Goal: Task Accomplishment & Management: Manage account settings

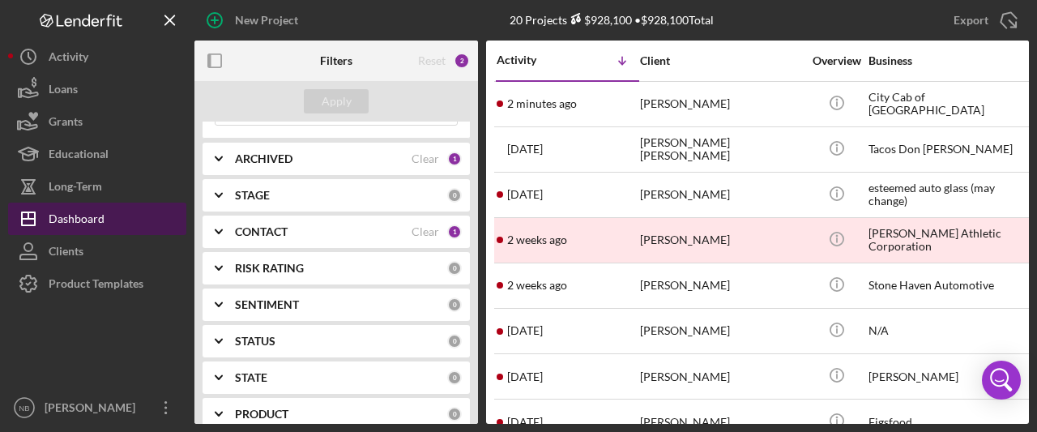
scroll to position [162, 0]
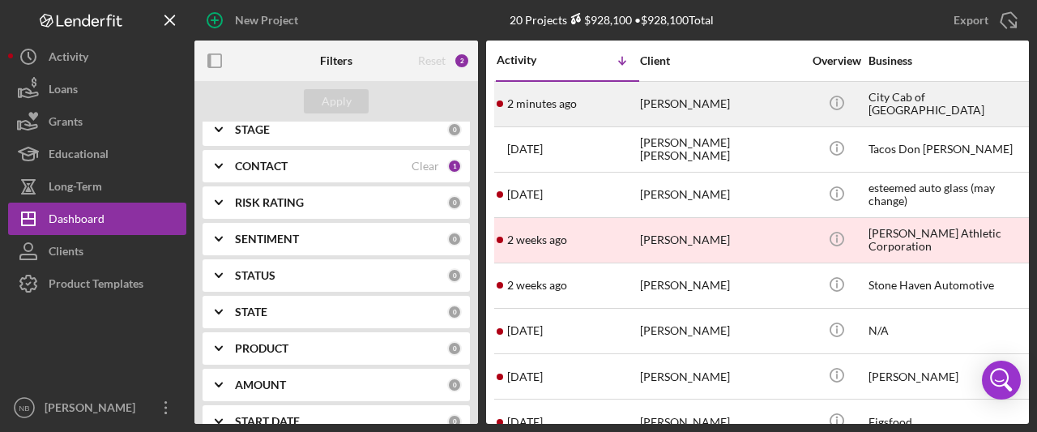
click at [710, 117] on div "[PERSON_NAME]" at bounding box center [721, 104] width 162 height 43
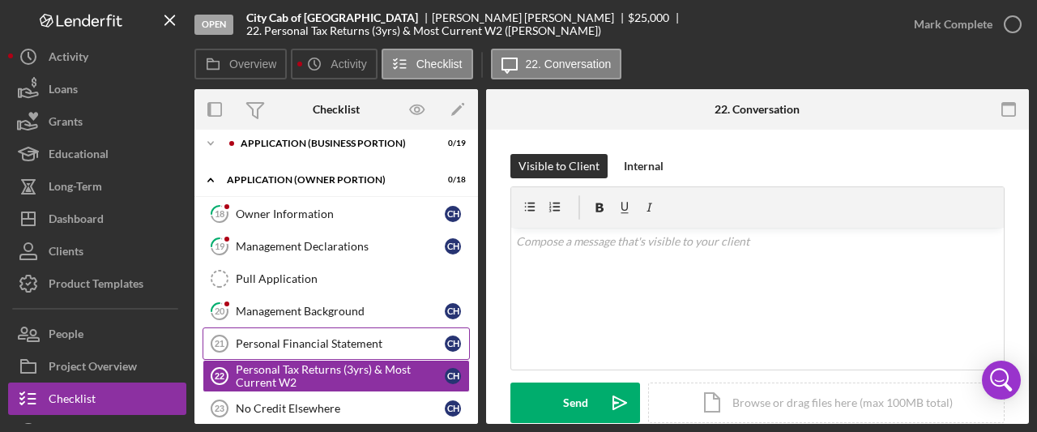
scroll to position [81, 0]
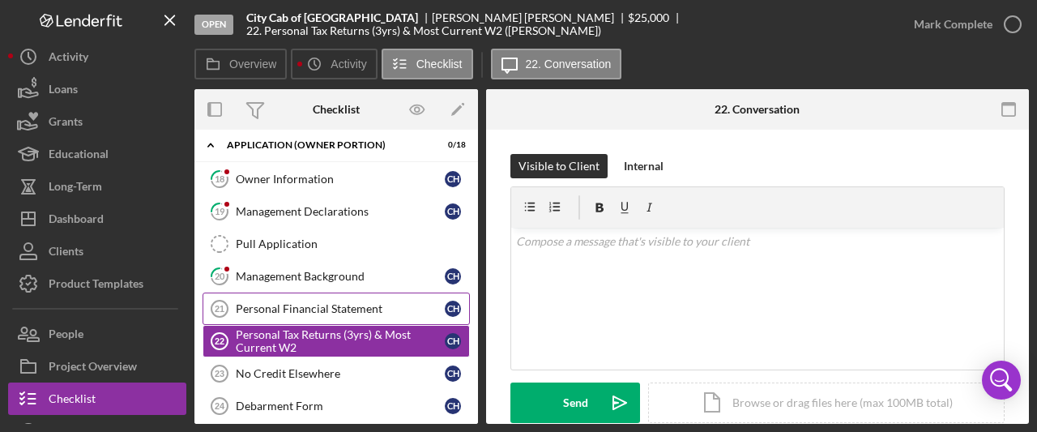
click at [300, 302] on div "Personal Financial Statement" at bounding box center [340, 308] width 209 height 13
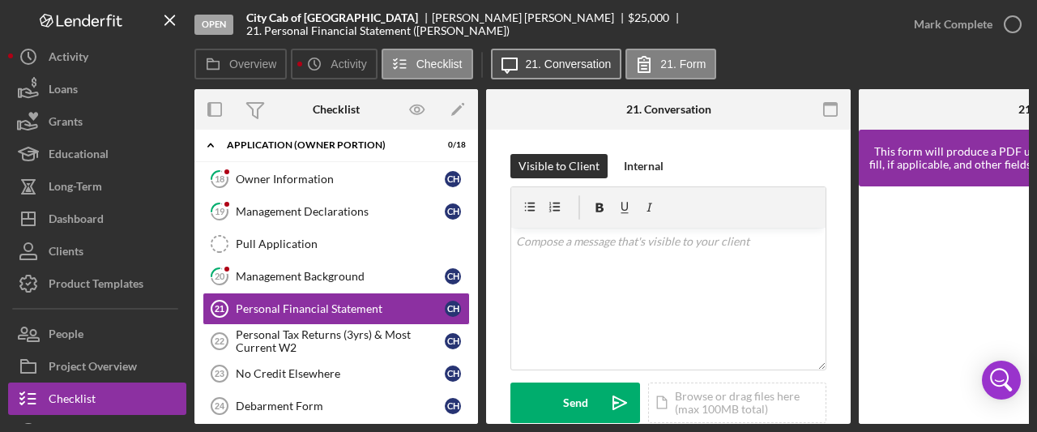
click at [578, 66] on label "21. Conversation" at bounding box center [569, 64] width 86 height 13
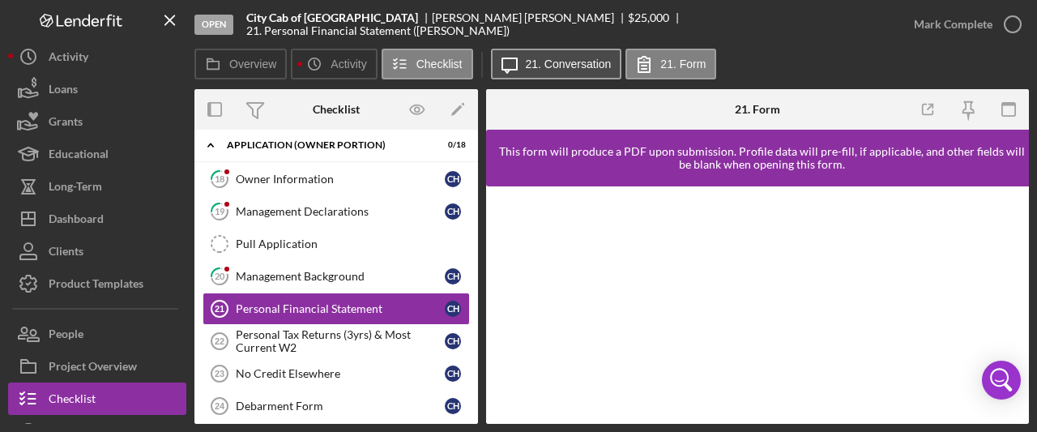
click at [553, 56] on button "Icon/Message 21. Conversation" at bounding box center [556, 64] width 131 height 31
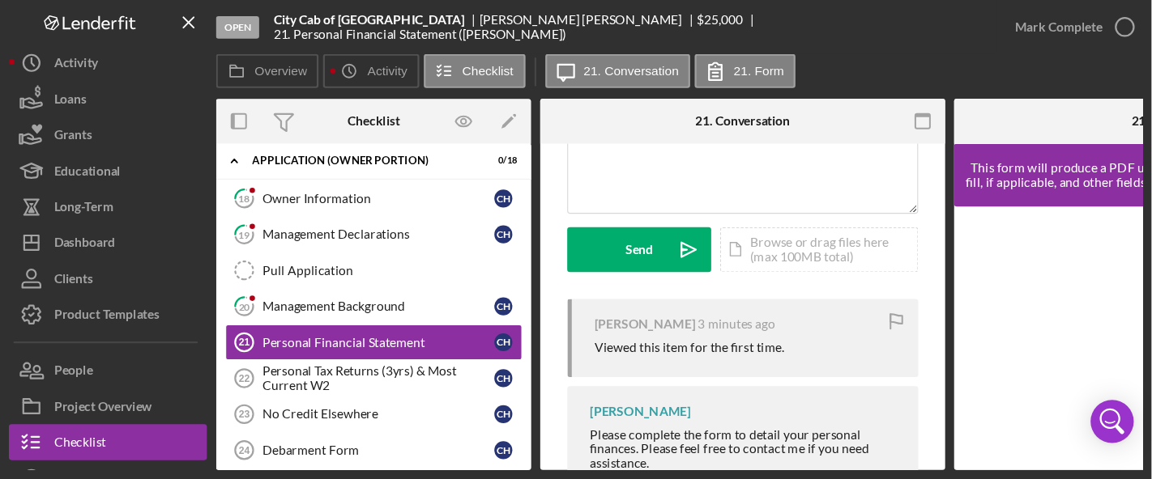
scroll to position [73, 0]
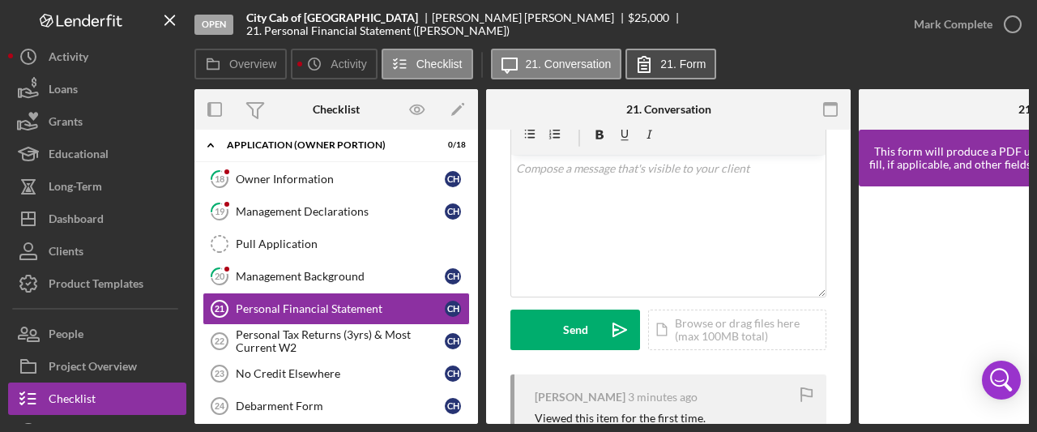
click at [670, 69] on label "21. Form" at bounding box center [682, 64] width 45 height 13
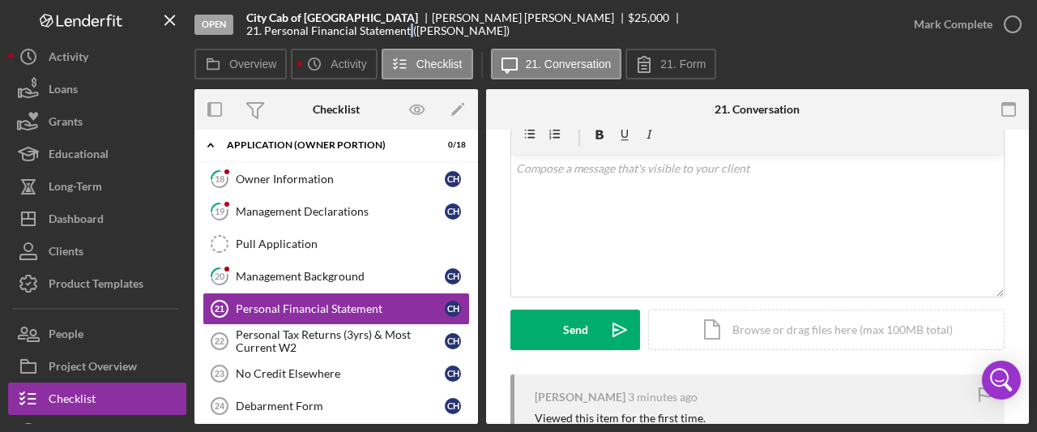
click at [667, 46] on div "Open City Cab of Fitchburg [PERSON_NAME] $25,000 $25,000 21. Personal Financial…" at bounding box center [545, 24] width 703 height 49
click at [684, 75] on button "21. Form" at bounding box center [670, 64] width 91 height 31
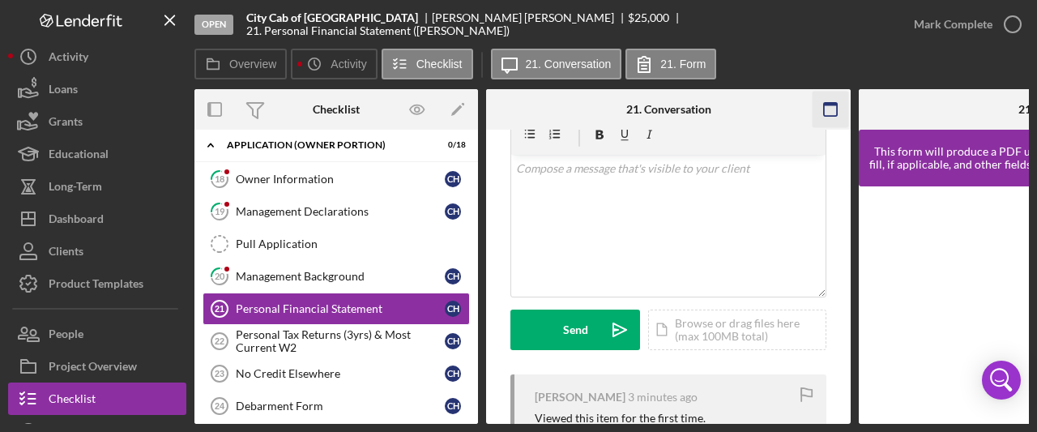
click at [823, 117] on icon "button" at bounding box center [830, 110] width 36 height 36
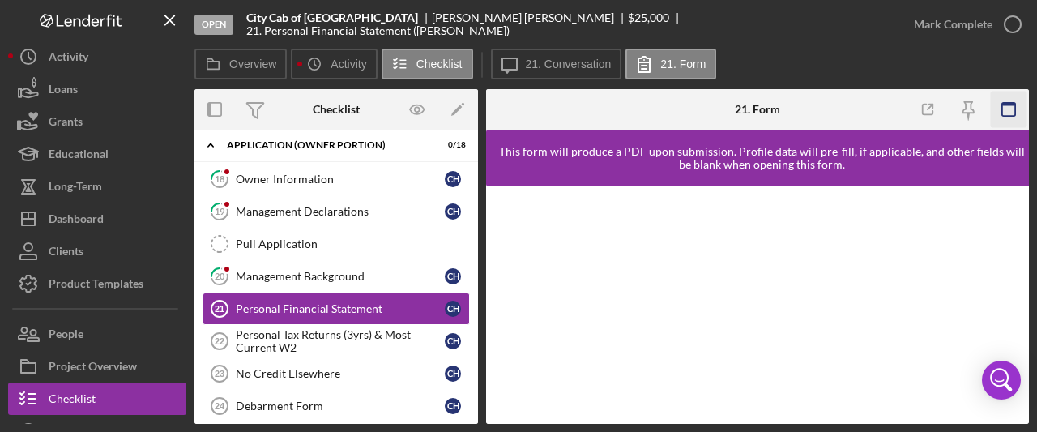
click at [1008, 106] on icon "button" at bounding box center [1008, 110] width 36 height 36
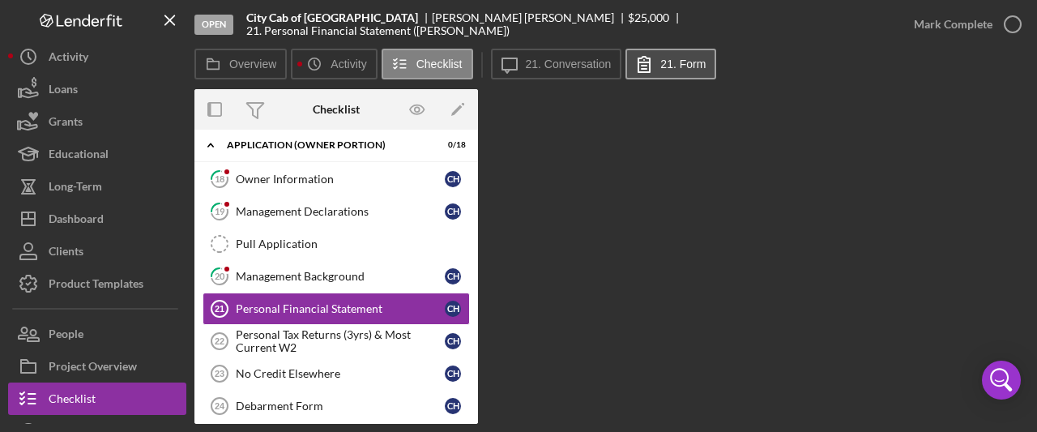
click at [670, 62] on label "21. Form" at bounding box center [682, 64] width 45 height 13
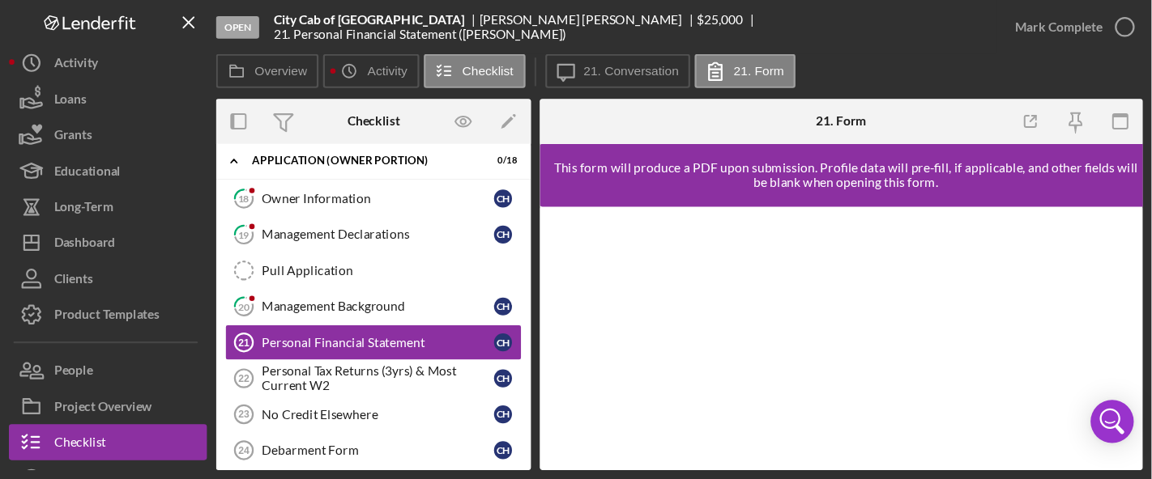
scroll to position [81, 0]
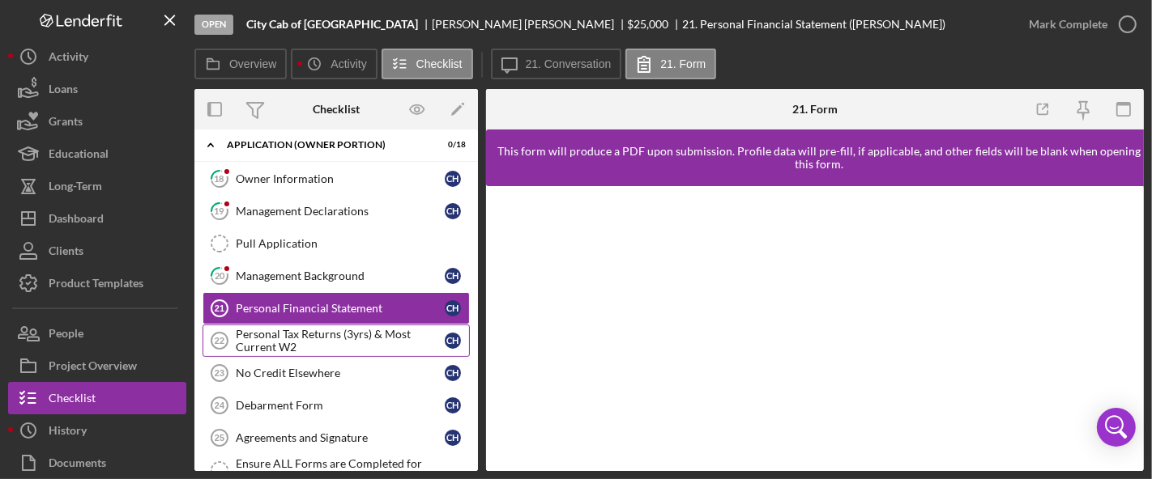
click at [296, 336] on div "Personal Tax Returns (3yrs) & Most Current W2" at bounding box center [340, 341] width 209 height 26
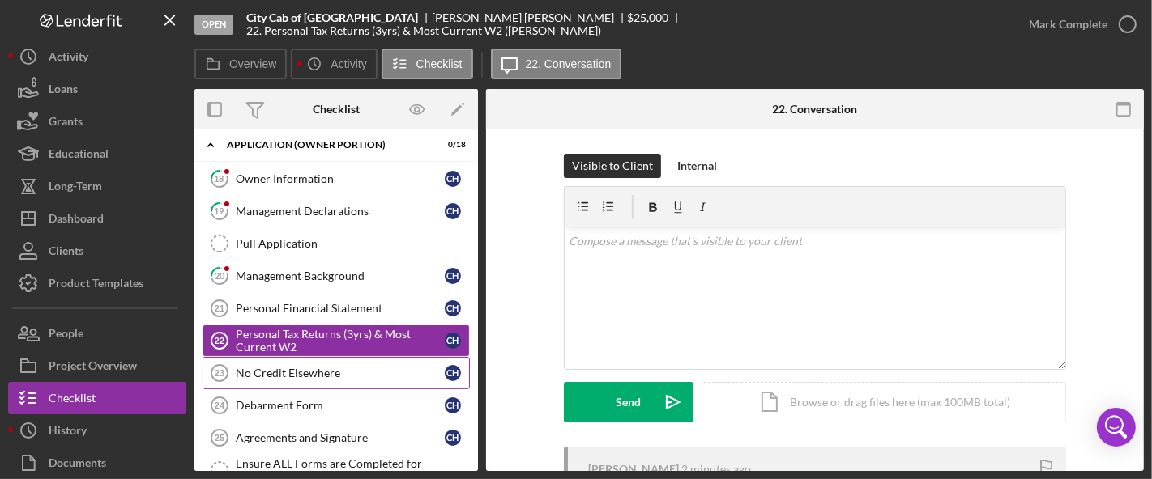
click at [332, 377] on link "No Credit Elsewhere 23 No Credit Elsewhere C H" at bounding box center [335, 373] width 267 height 32
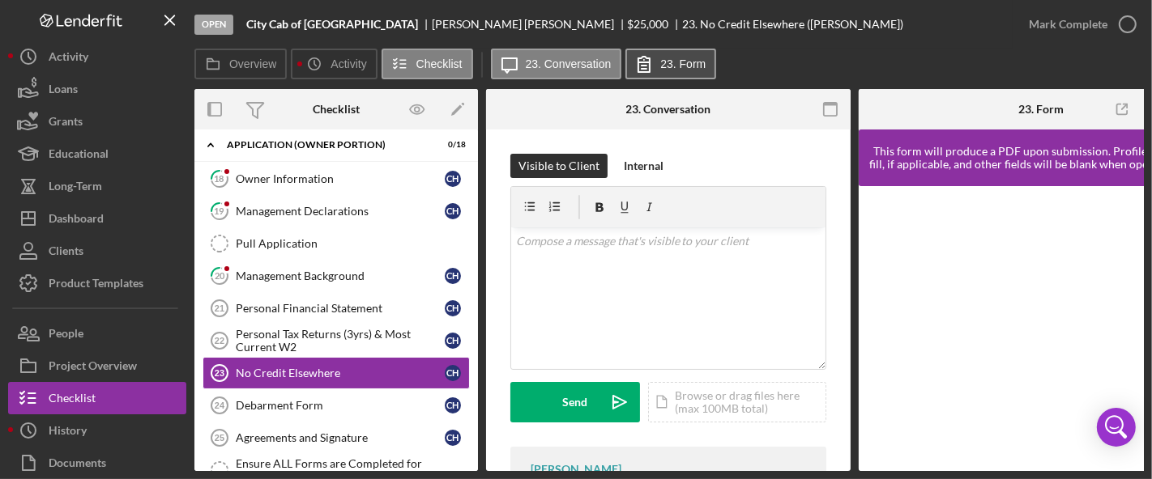
click at [678, 66] on label "23. Form" at bounding box center [682, 64] width 45 height 13
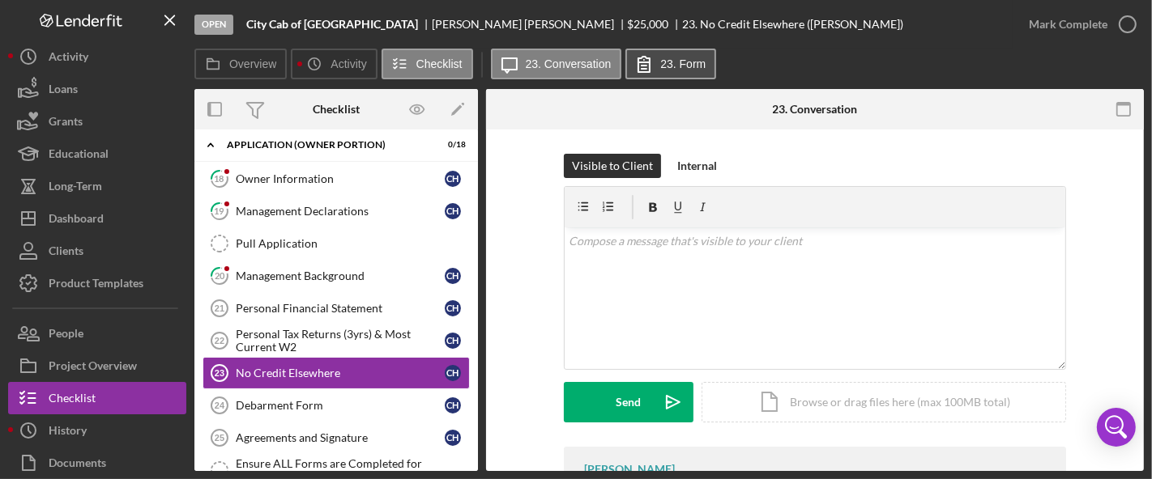
click at [673, 58] on label "23. Form" at bounding box center [682, 64] width 45 height 13
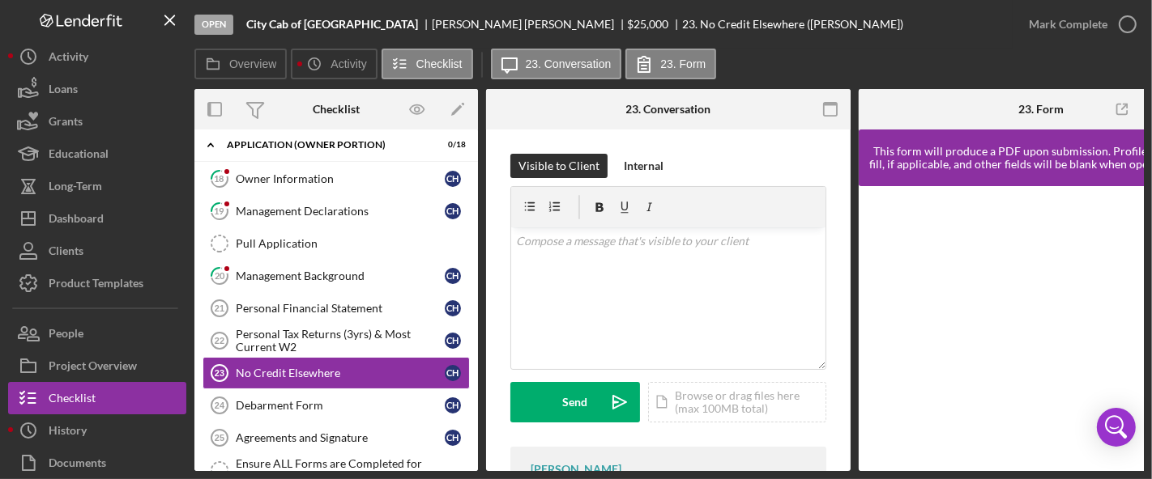
click at [825, 98] on icon "button" at bounding box center [830, 110] width 36 height 36
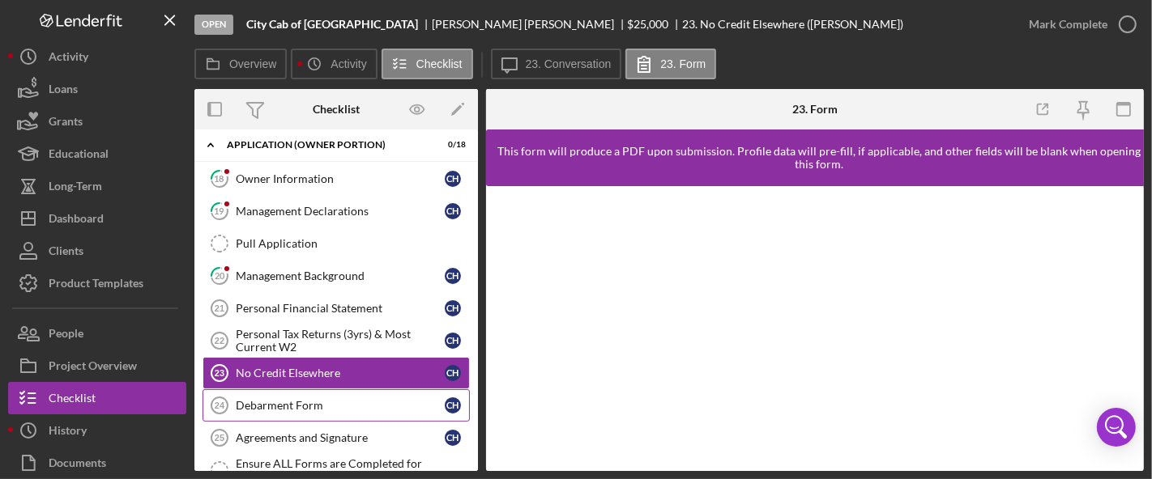
click at [317, 406] on div "Debarment Form" at bounding box center [340, 405] width 209 height 13
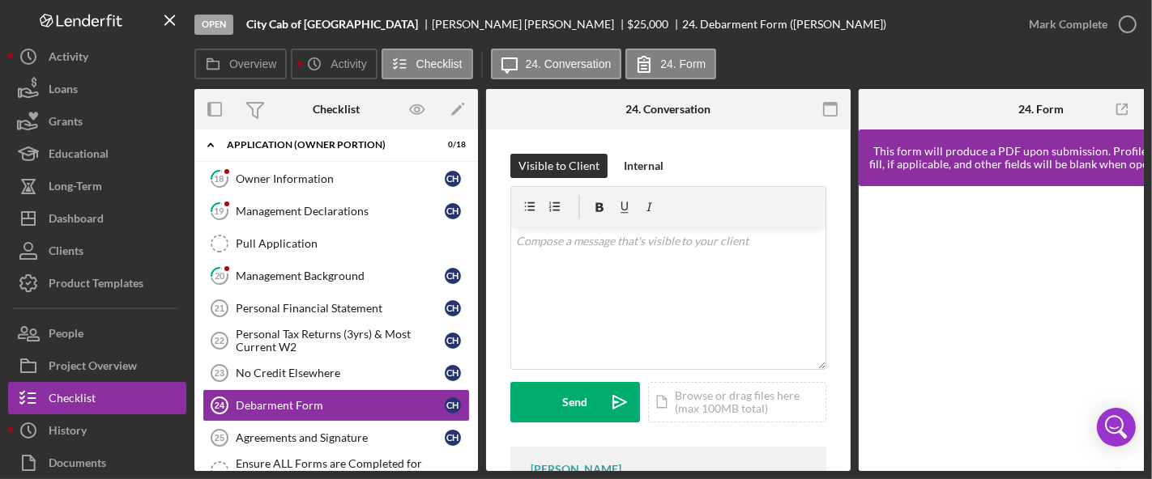
click at [814, 110] on icon "button" at bounding box center [830, 110] width 36 height 36
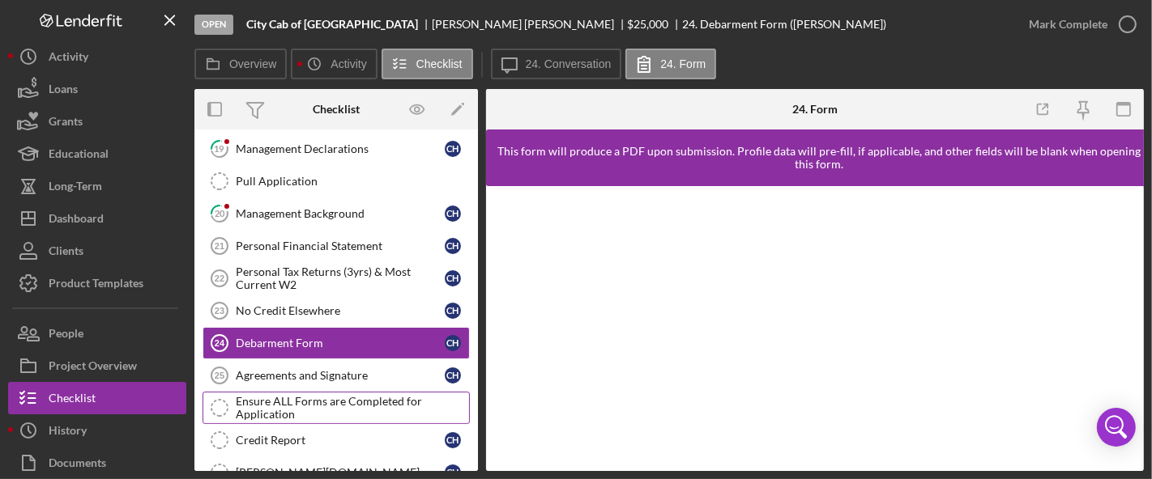
scroll to position [171, 0]
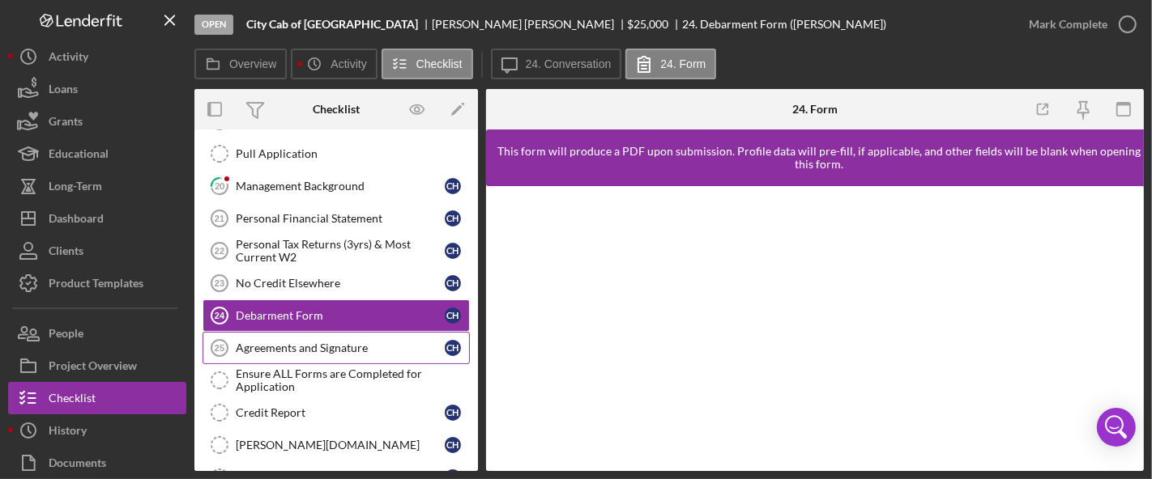
click at [330, 342] on div "Agreements and Signature" at bounding box center [340, 348] width 209 height 13
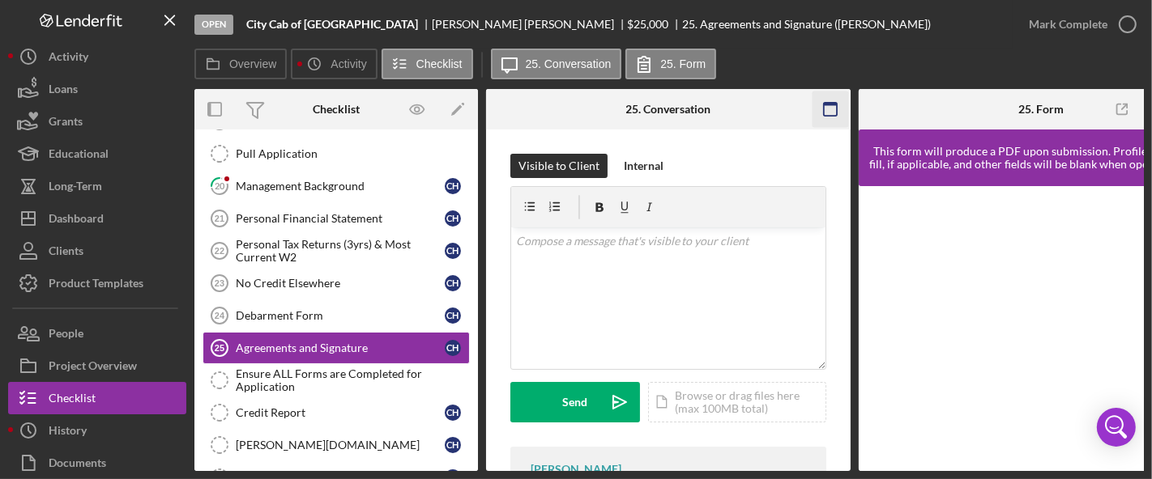
click at [833, 109] on icon "button" at bounding box center [830, 110] width 36 height 36
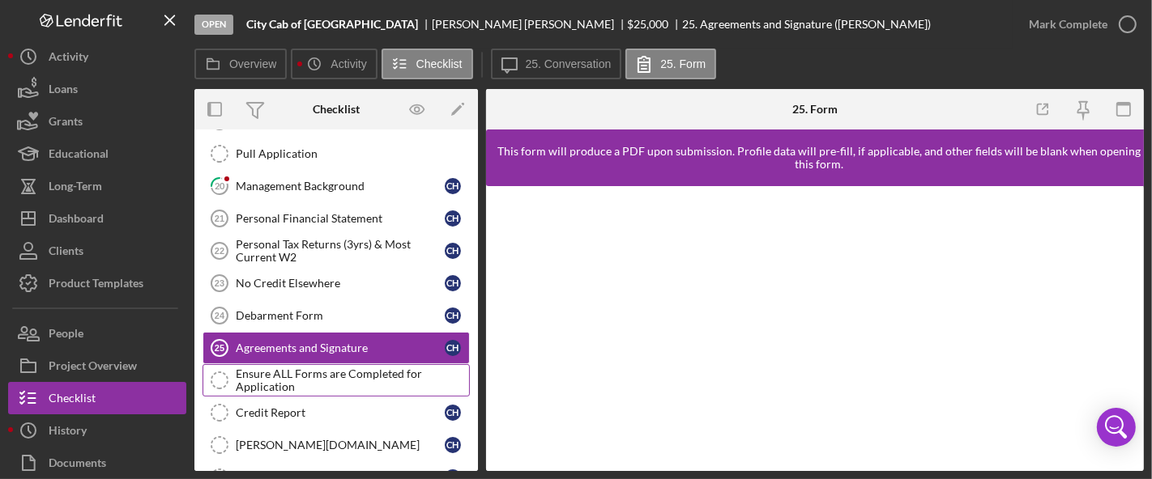
click at [317, 372] on div "Ensure ALL Forms are Completed for Application" at bounding box center [352, 381] width 233 height 26
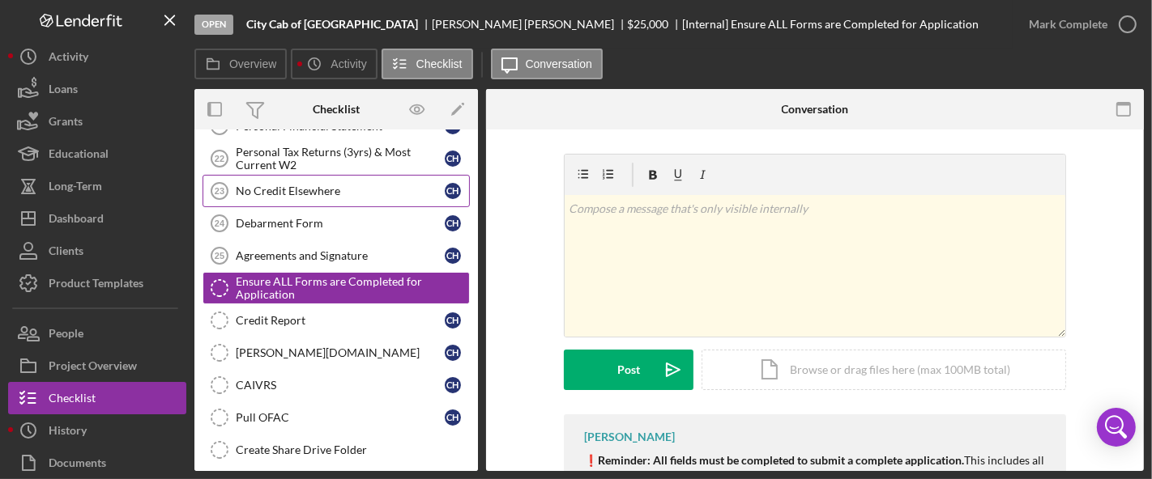
scroll to position [159, 0]
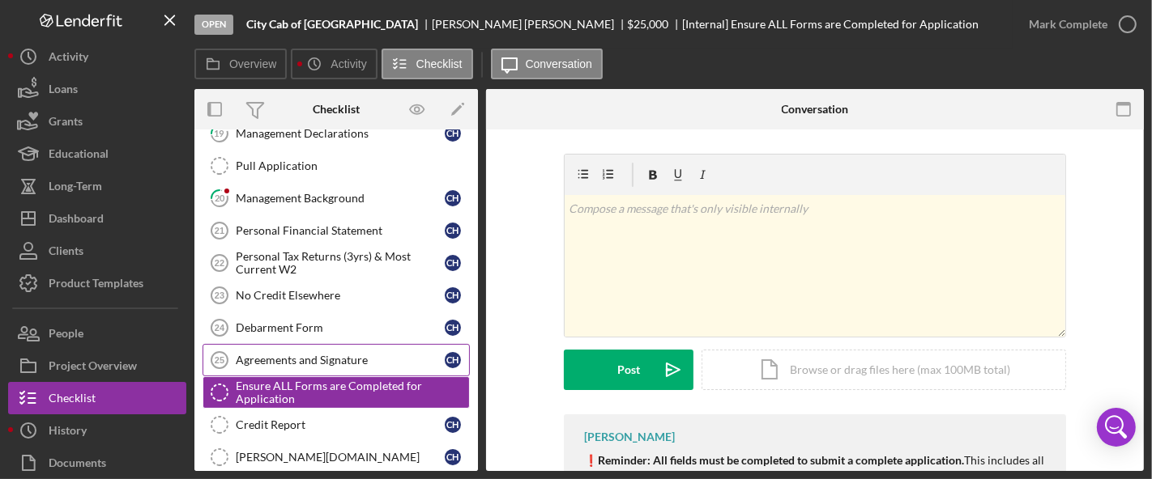
click at [340, 360] on div "Agreements and Signature" at bounding box center [340, 360] width 209 height 13
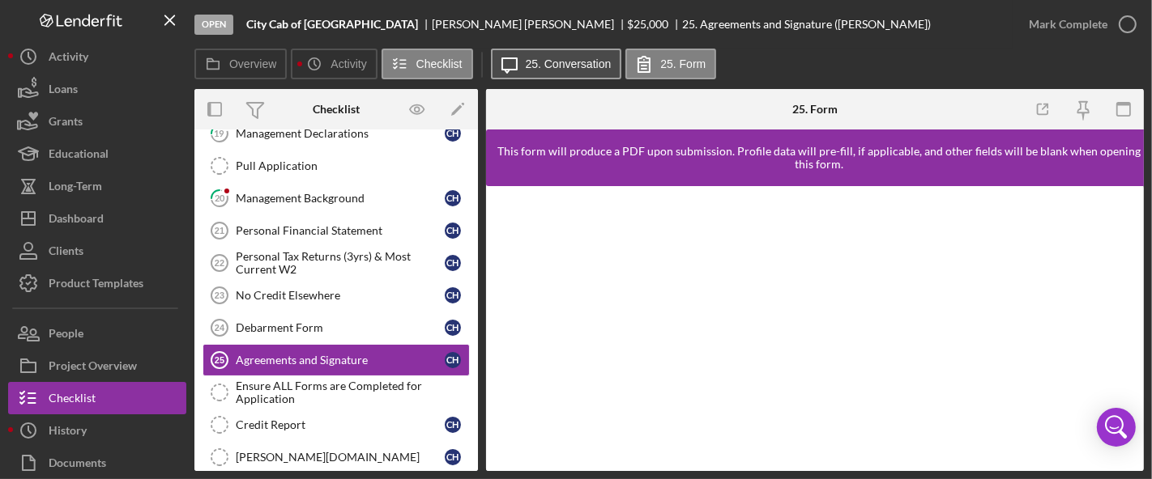
click at [544, 64] on label "25. Conversation" at bounding box center [569, 64] width 86 height 13
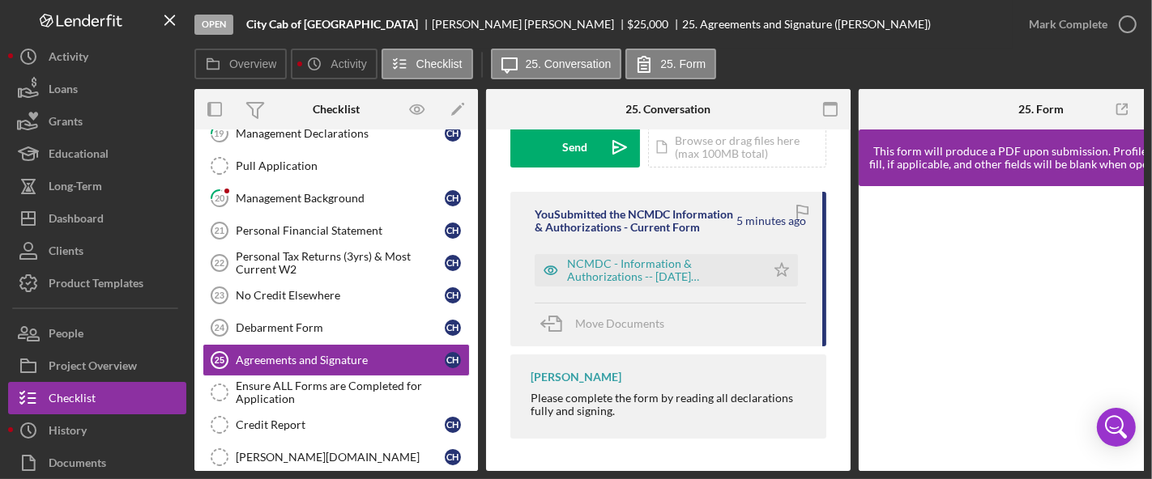
scroll to position [271, 0]
click at [322, 323] on div "Debarment Form" at bounding box center [340, 328] width 209 height 13
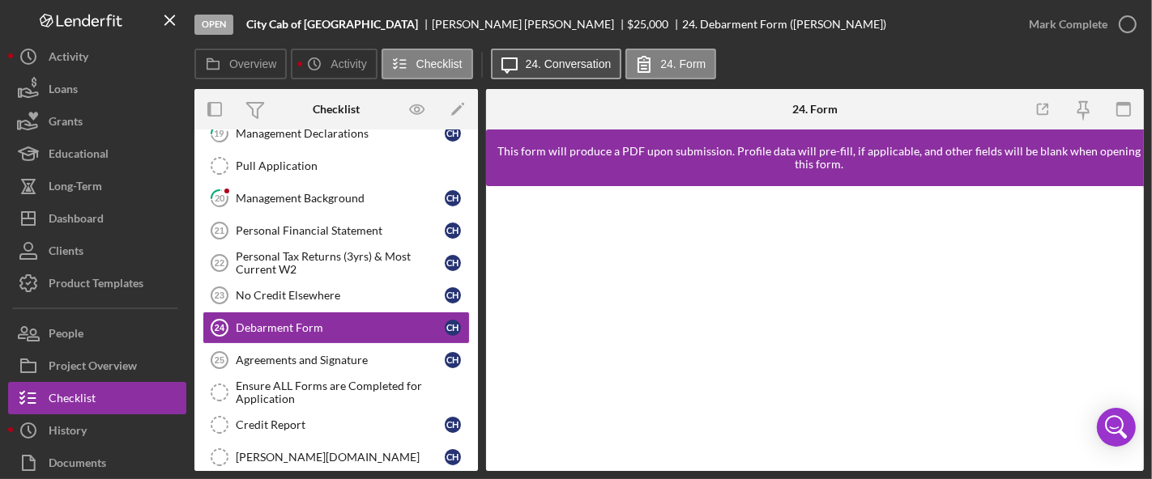
click at [574, 61] on label "24. Conversation" at bounding box center [569, 64] width 86 height 13
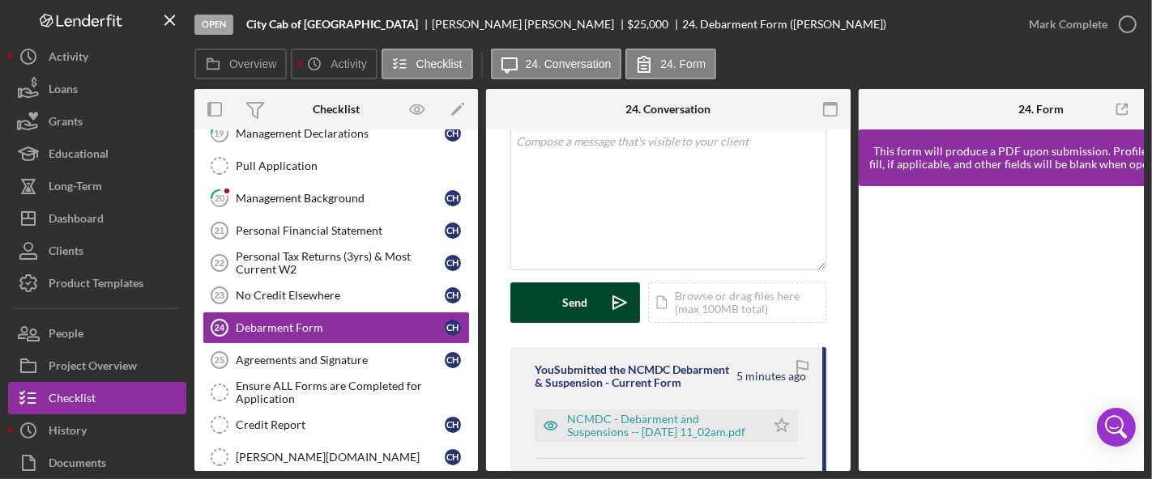
scroll to position [270, 0]
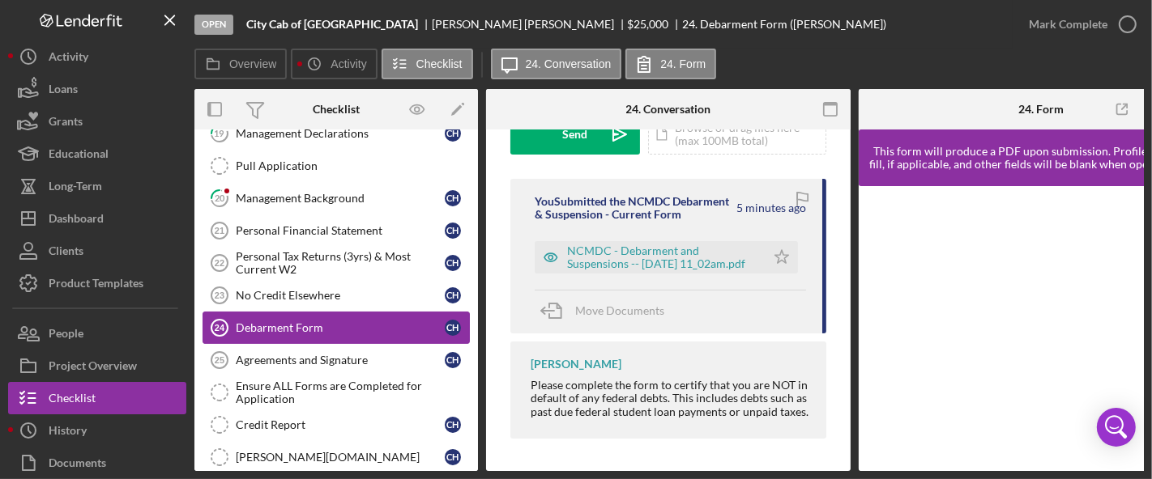
click at [324, 312] on link "Debarment Form 24 Debarment Form C H" at bounding box center [335, 328] width 267 height 32
click at [328, 300] on link "No Credit Elsewhere 23 No Credit Elsewhere C H" at bounding box center [335, 295] width 267 height 32
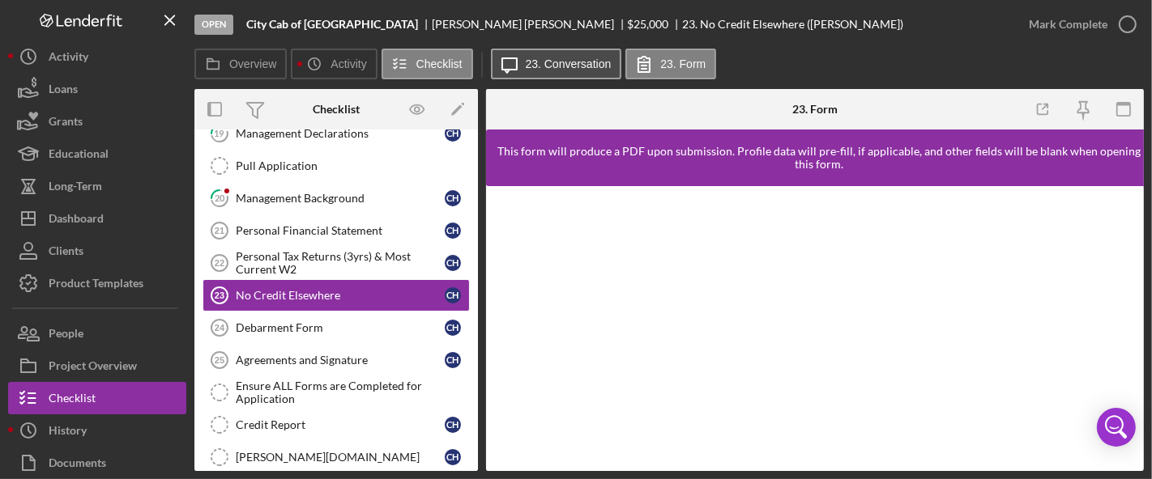
click at [579, 67] on label "23. Conversation" at bounding box center [569, 64] width 86 height 13
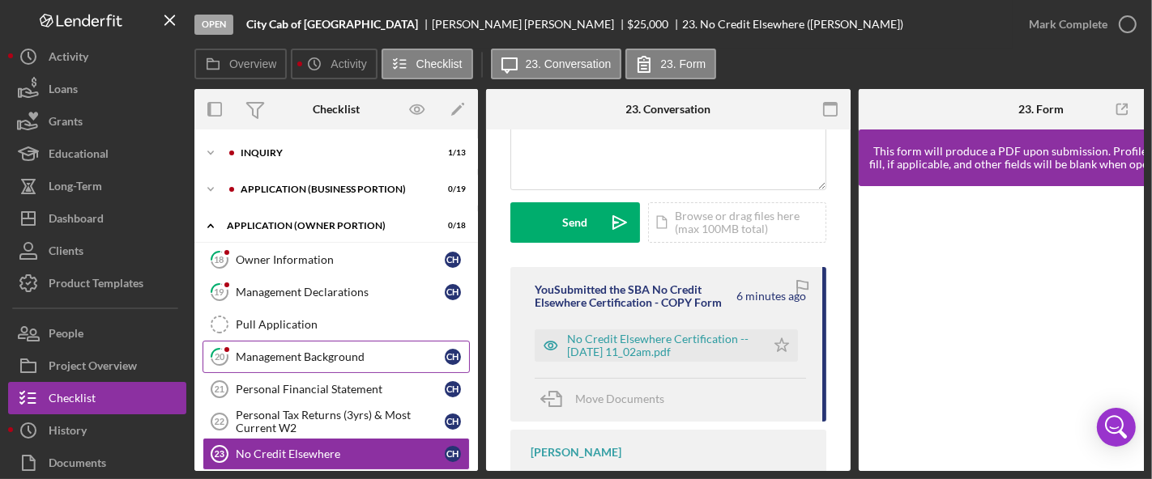
click at [303, 354] on div "Management Background" at bounding box center [340, 357] width 209 height 13
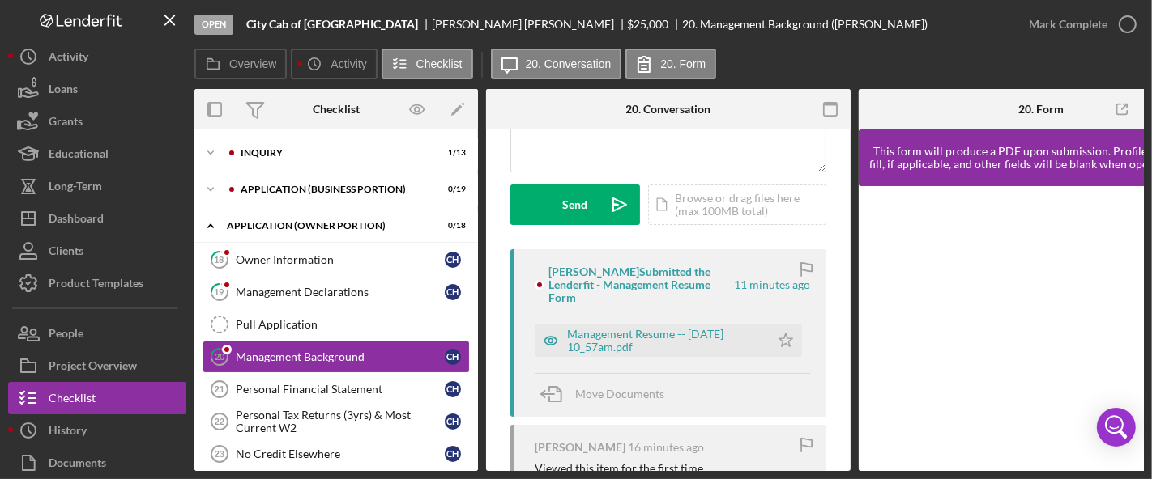
scroll to position [270, 0]
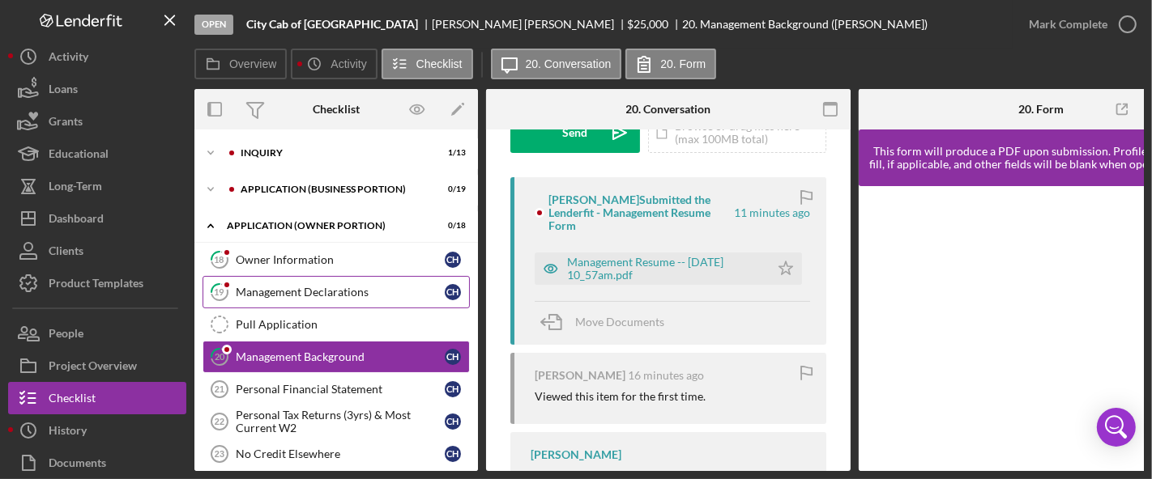
click at [296, 289] on div "Management Declarations" at bounding box center [340, 292] width 209 height 13
